Goal: Task Accomplishment & Management: Manage account settings

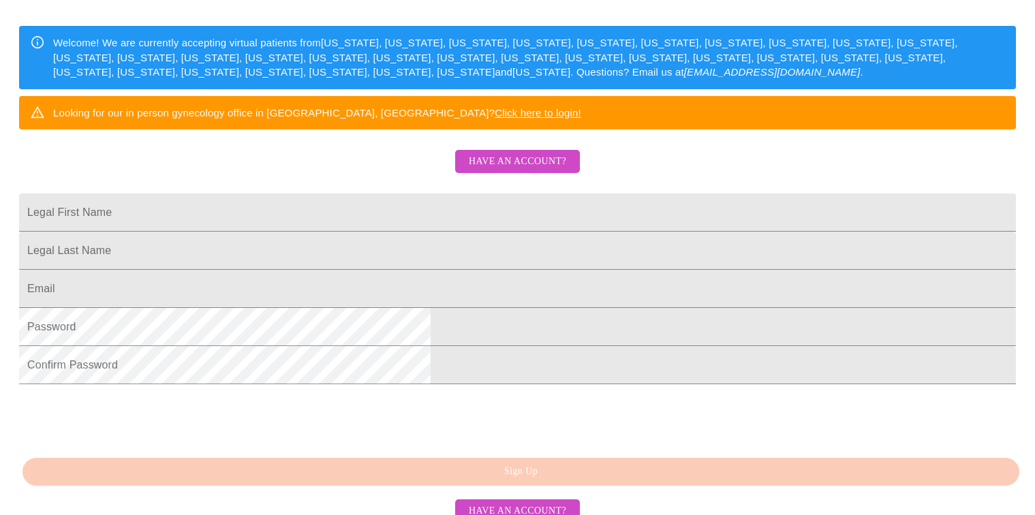
scroll to position [186, 0]
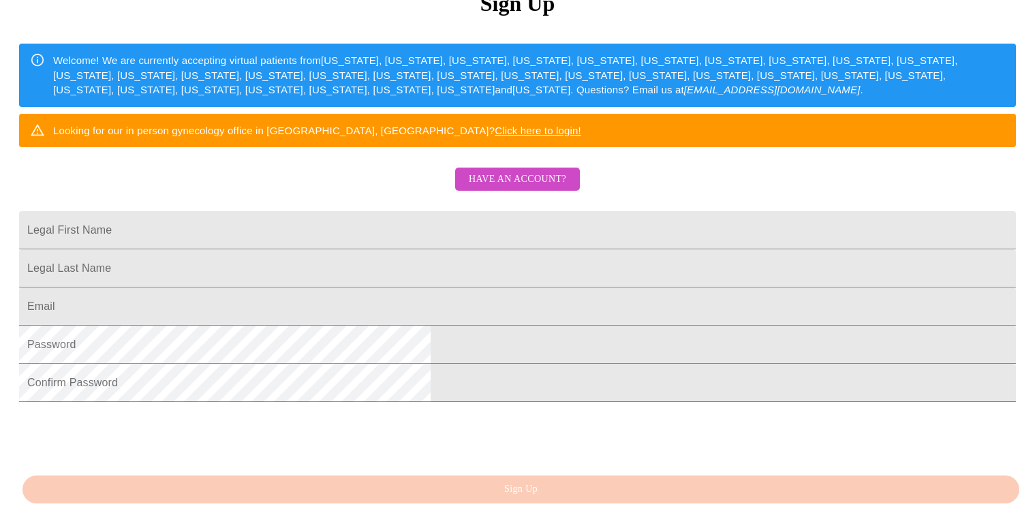
click at [525, 188] on span "Have an account?" at bounding box center [517, 179] width 97 height 17
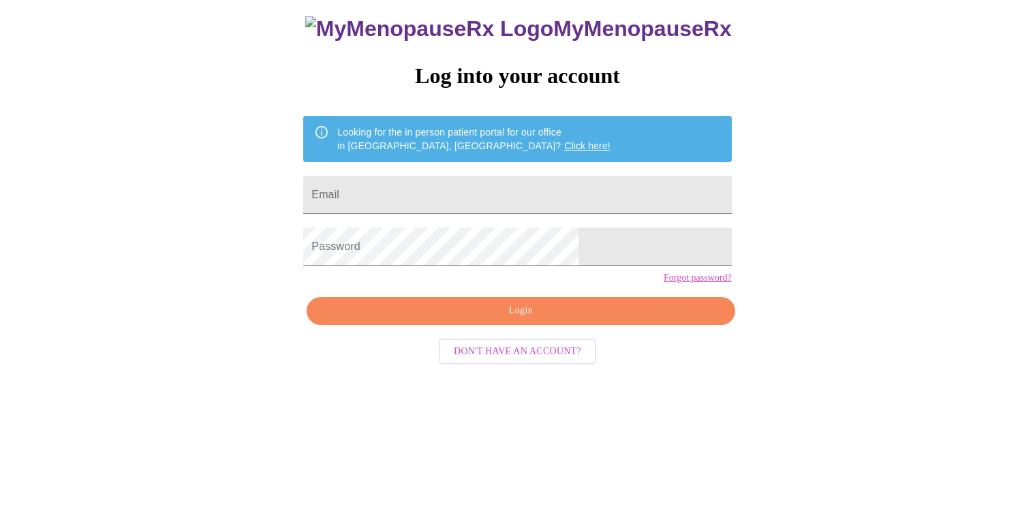
scroll to position [14, 0]
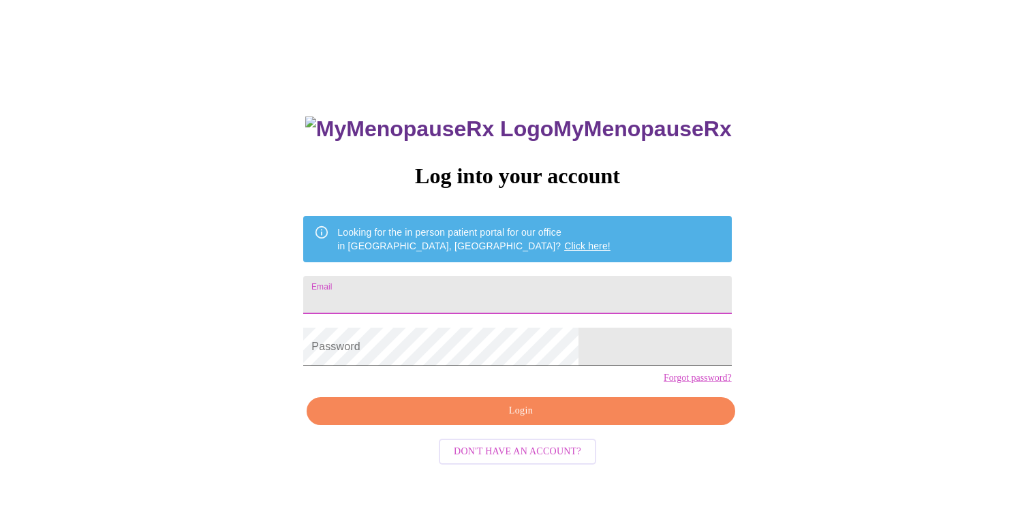
click at [515, 279] on input "Email" at bounding box center [517, 295] width 428 height 38
type input "[EMAIL_ADDRESS][DOMAIN_NAME]"
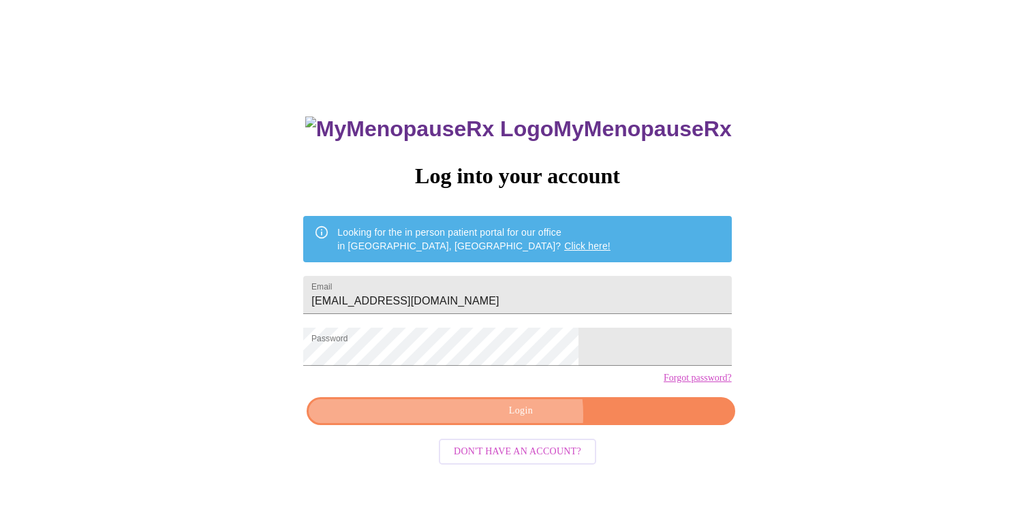
click at [518, 420] on span "Login" at bounding box center [520, 411] width 396 height 17
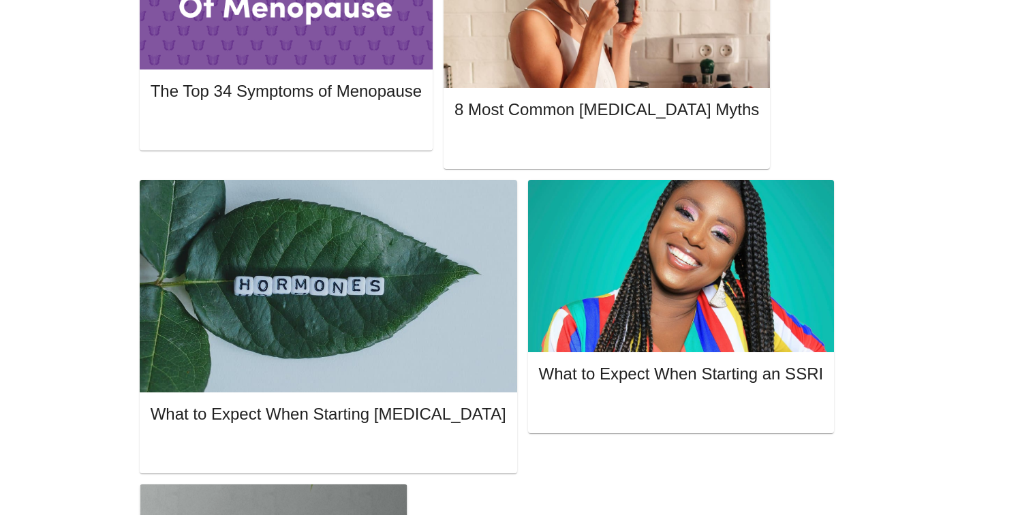
scroll to position [873, 0]
